Goal: Navigation & Orientation: Find specific page/section

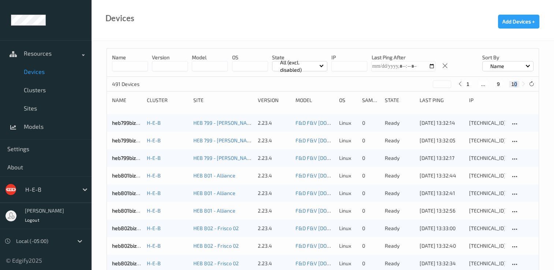
drag, startPoint x: 469, startPoint y: 85, endPoint x: 465, endPoint y: 86, distance: 4.2
click at [468, 85] on button "1" at bounding box center [468, 84] width 7 height 7
type input "*"
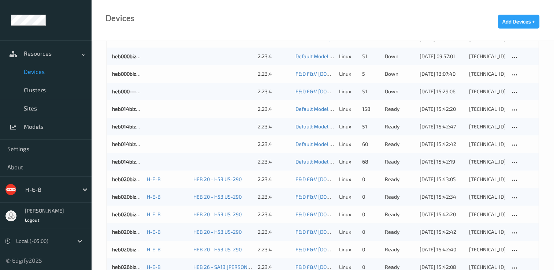
scroll to position [476, 0]
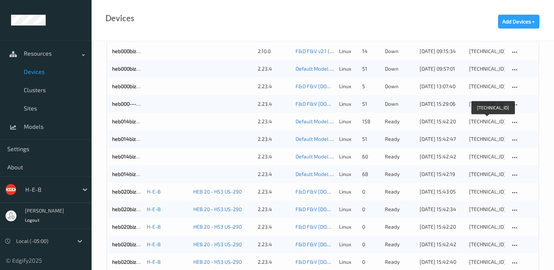
click at [484, 123] on div "[TECHNICAL_ID]" at bounding box center [487, 121] width 36 height 7
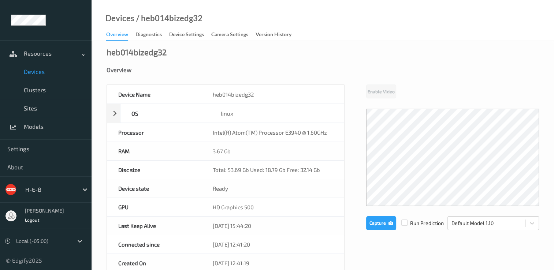
click at [37, 74] on span "Devices" at bounding box center [54, 71] width 60 height 7
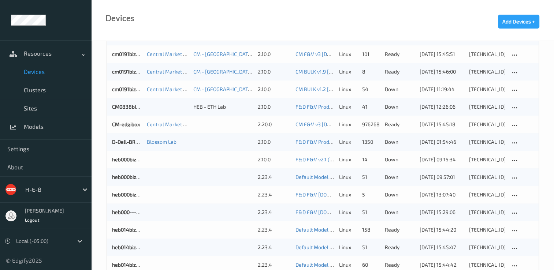
scroll to position [403, 0]
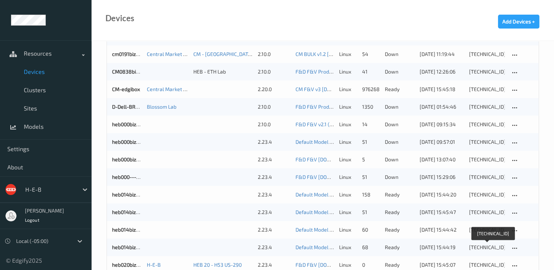
click at [478, 248] on div "[TECHNICAL_ID]" at bounding box center [487, 247] width 36 height 7
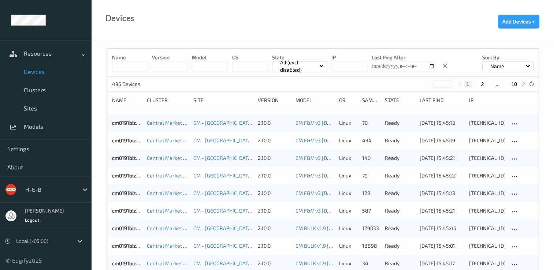
click at [121, 66] on input at bounding box center [130, 66] width 36 height 10
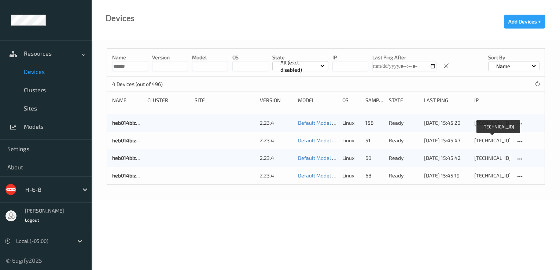
type input "******"
click at [483, 139] on div "[TECHNICAL_ID]" at bounding box center [492, 140] width 36 height 7
click at [482, 121] on div "[TECHNICAL_ID]" at bounding box center [492, 122] width 36 height 7
click at [495, 157] on div "[TECHNICAL_ID]" at bounding box center [492, 158] width 36 height 7
click at [485, 175] on div "[TECHNICAL_ID]" at bounding box center [492, 175] width 36 height 7
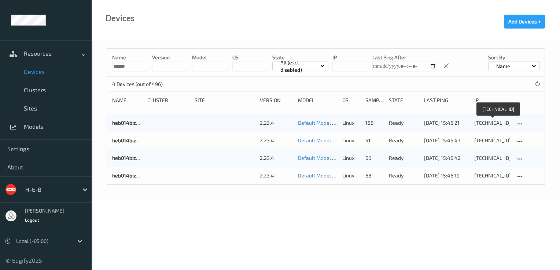
click at [489, 121] on div "[TECHNICAL_ID]" at bounding box center [492, 122] width 36 height 7
click at [487, 139] on div "[TECHNICAL_ID]" at bounding box center [492, 140] width 36 height 7
click at [493, 122] on div "[TECHNICAL_ID]" at bounding box center [492, 122] width 36 height 7
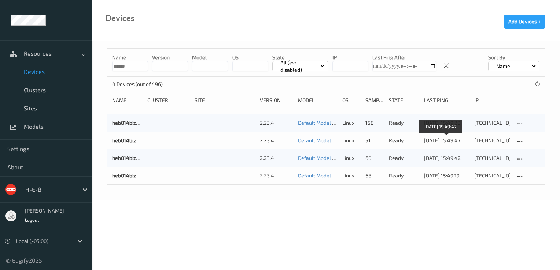
click at [455, 139] on div "[DATE] 15:49:47" at bounding box center [446, 140] width 45 height 7
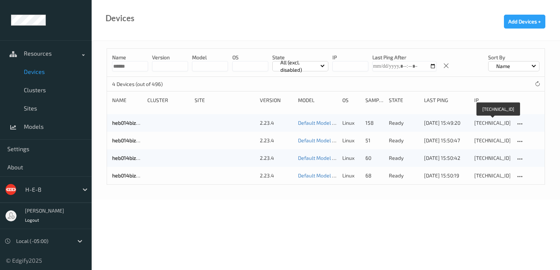
click at [489, 121] on div "[TECHNICAL_ID]" at bounding box center [492, 122] width 36 height 7
click at [491, 141] on div "[TECHNICAL_ID]" at bounding box center [492, 140] width 36 height 7
drag, startPoint x: 450, startPoint y: 184, endPoint x: 440, endPoint y: 193, distance: 13.8
drag, startPoint x: 440, startPoint y: 193, endPoint x: 285, endPoint y: 223, distance: 157.1
click at [283, 228] on body "Resources Devices Clusters Sites Models Settings About H-E-B [PERSON_NAME] Logo…" at bounding box center [280, 135] width 560 height 270
